Goal: Task Accomplishment & Management: Manage account settings

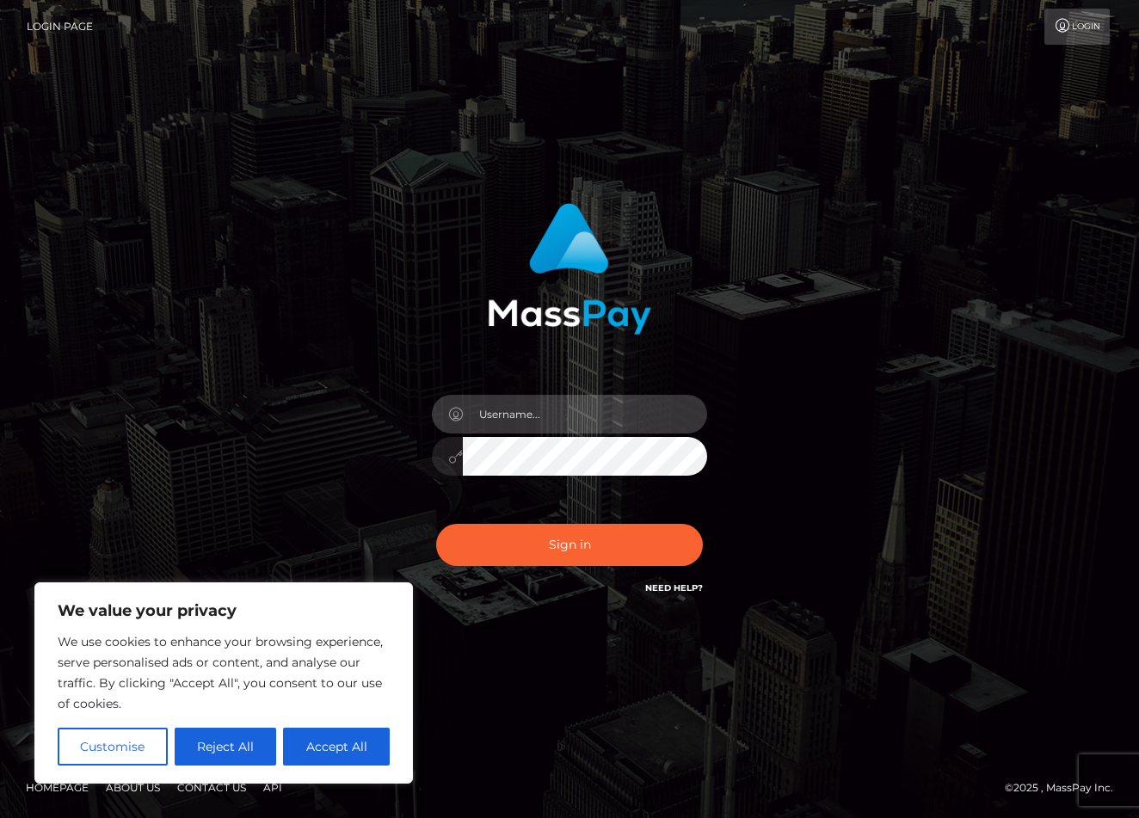
type input "[EMAIL_ADDRESS][DOMAIN_NAME]"
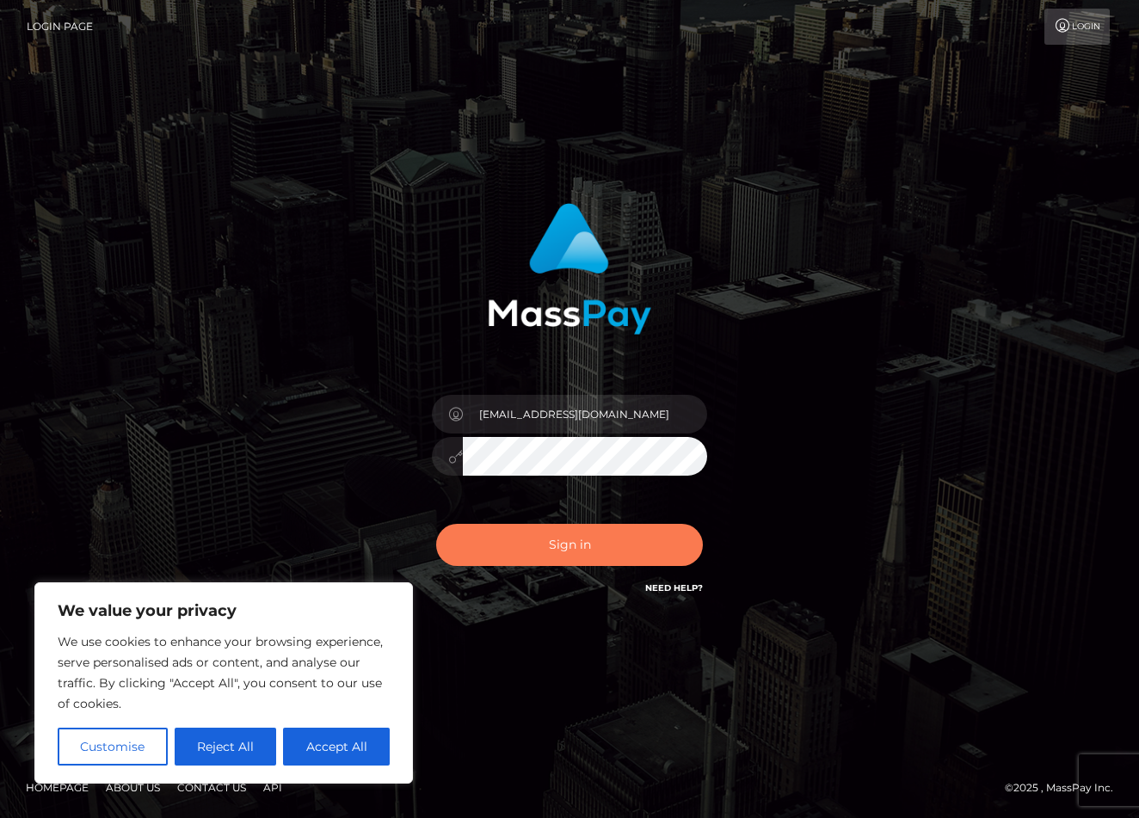
click at [579, 550] on button "Sign in" at bounding box center [569, 545] width 267 height 42
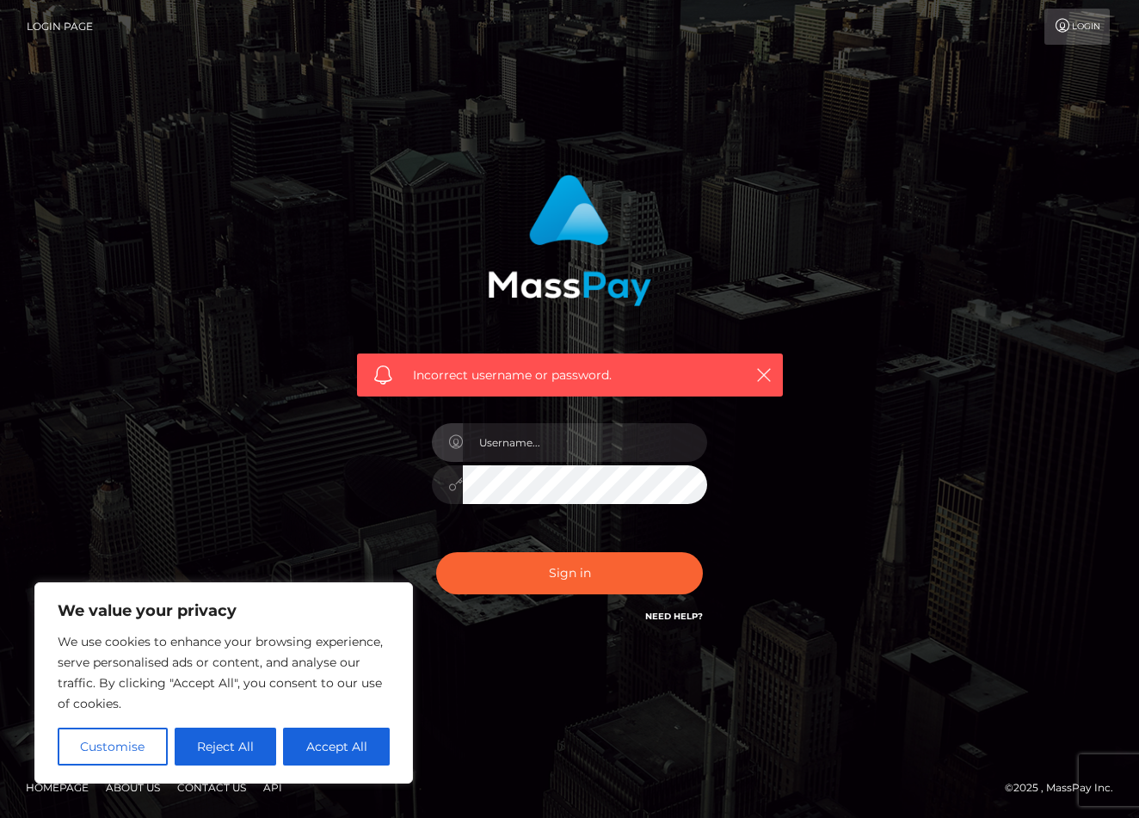
click at [818, 554] on div "Incorrect username or password." at bounding box center [569, 409] width 981 height 495
click at [579, 453] on input "text" at bounding box center [585, 442] width 244 height 39
click at [1077, 28] on link "Login" at bounding box center [1076, 27] width 65 height 36
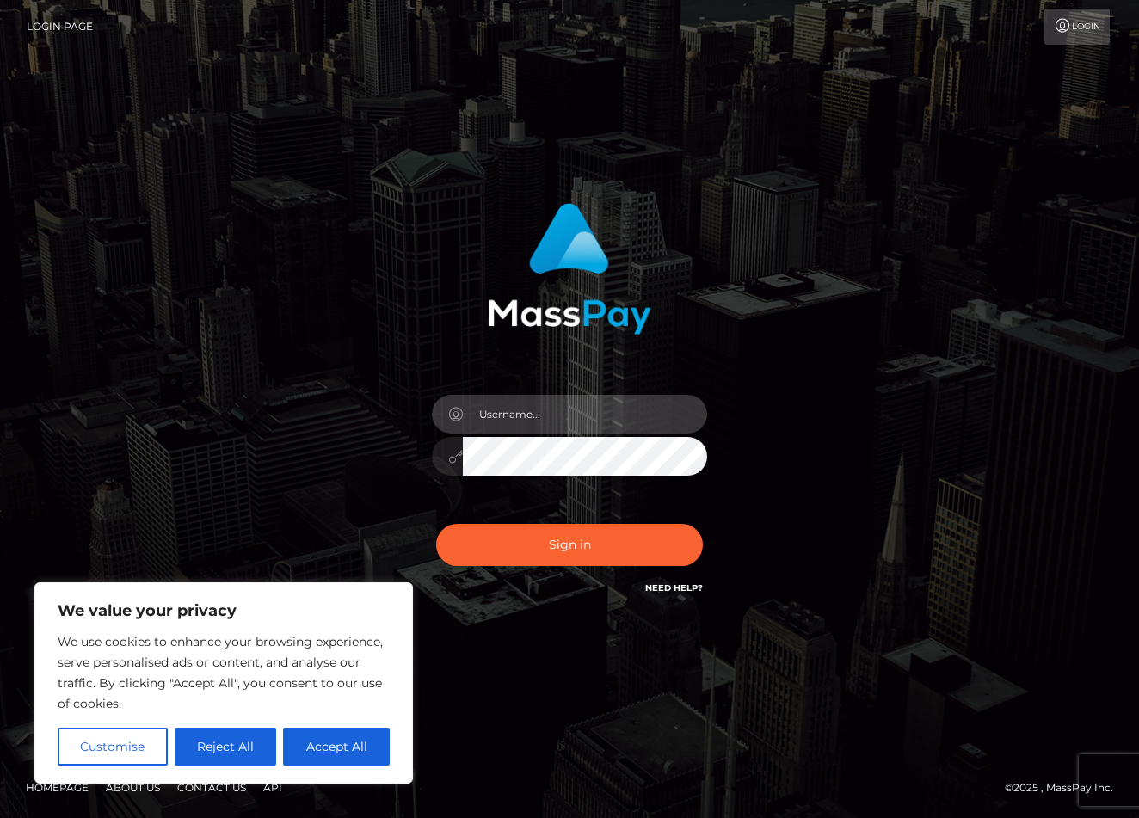
type input "beranco19cb@gmail.com"
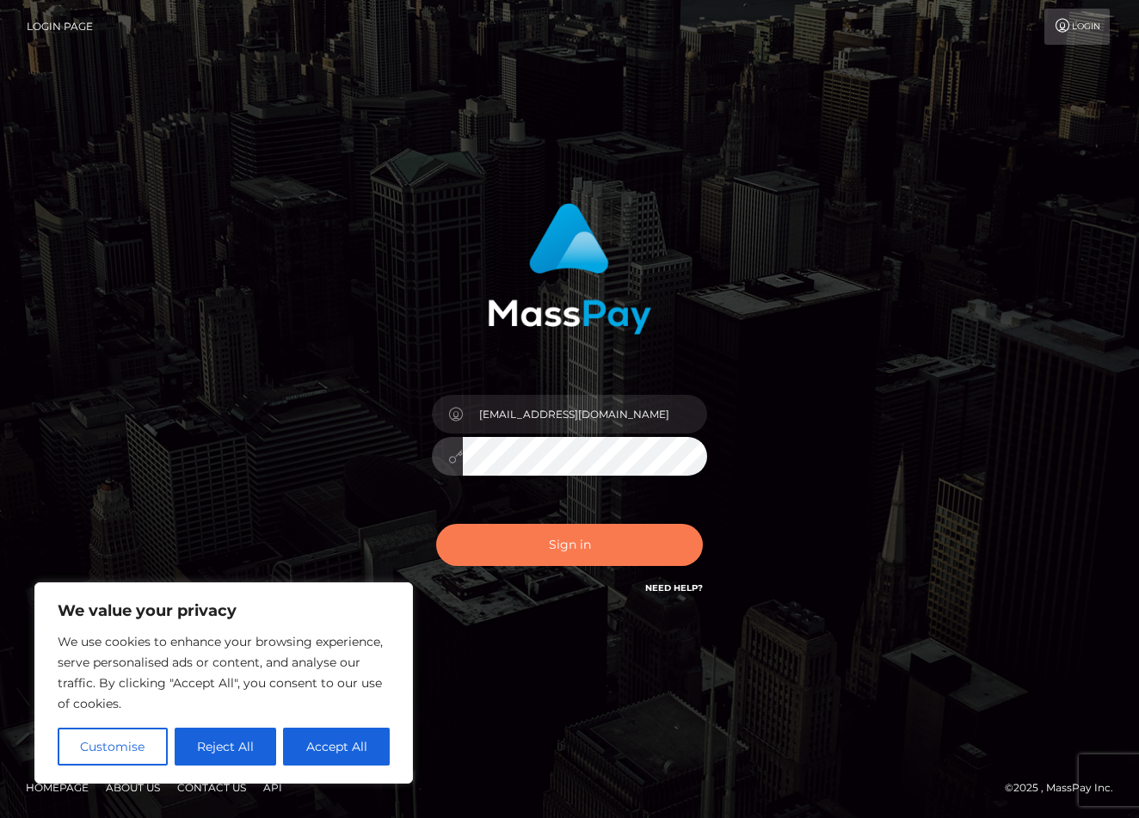
click at [557, 546] on button "Sign in" at bounding box center [569, 545] width 267 height 42
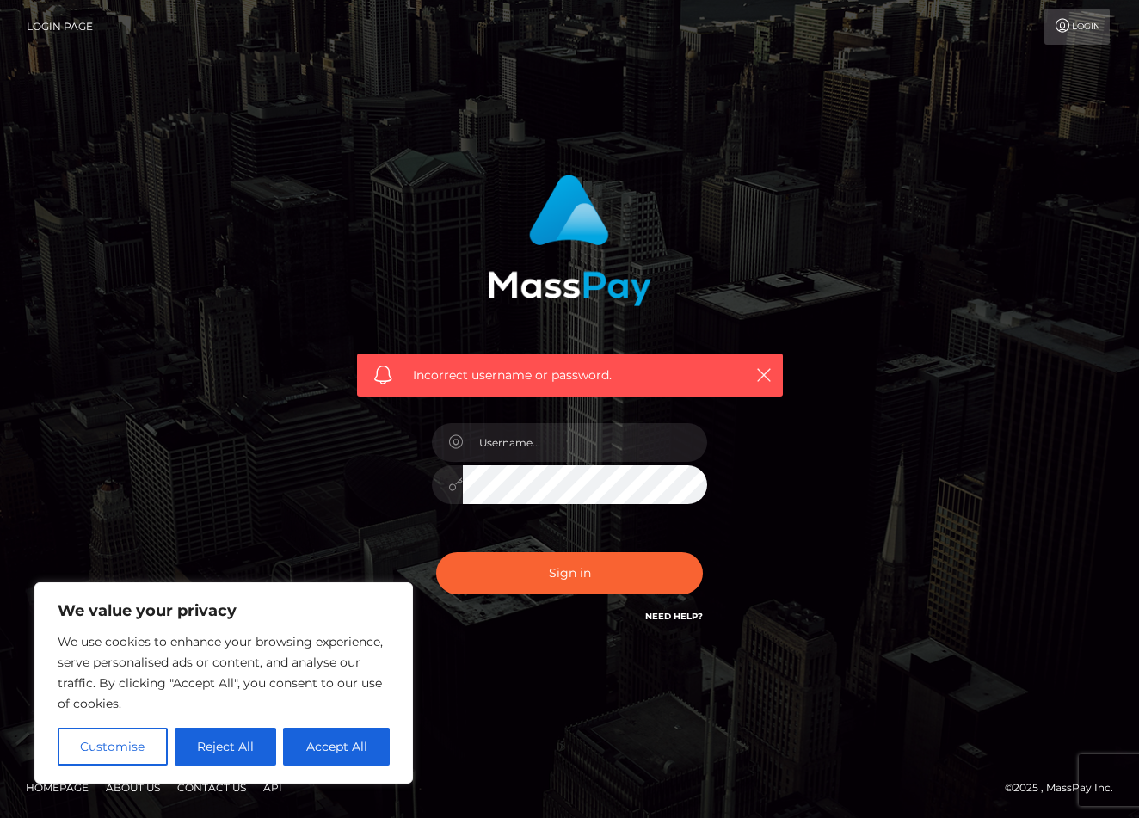
click at [674, 615] on link "Need Help?" at bounding box center [674, 616] width 58 height 11
